Goal: Task Accomplishment & Management: Complete application form

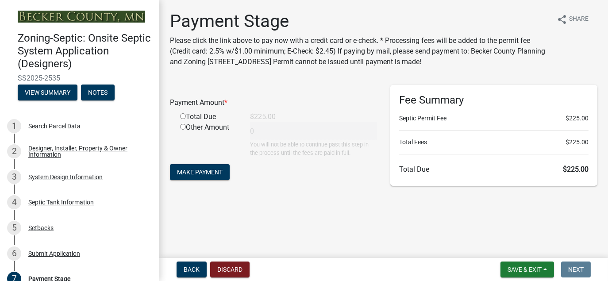
click at [183, 116] on input "radio" at bounding box center [183, 116] width 6 height 6
radio input "true"
type input "225"
click at [200, 170] on span "Make Payment" at bounding box center [200, 172] width 46 height 7
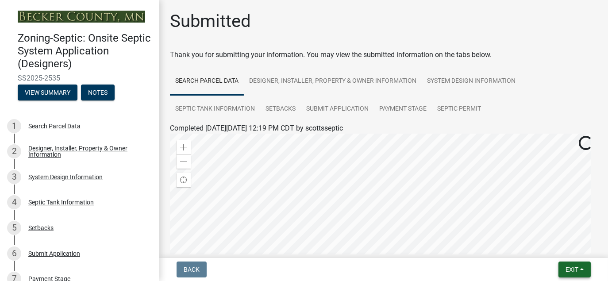
click at [577, 271] on span "Exit" at bounding box center [572, 269] width 13 height 7
click at [554, 247] on button "Save & Exit" at bounding box center [555, 246] width 71 height 21
